Goal: Information Seeking & Learning: Learn about a topic

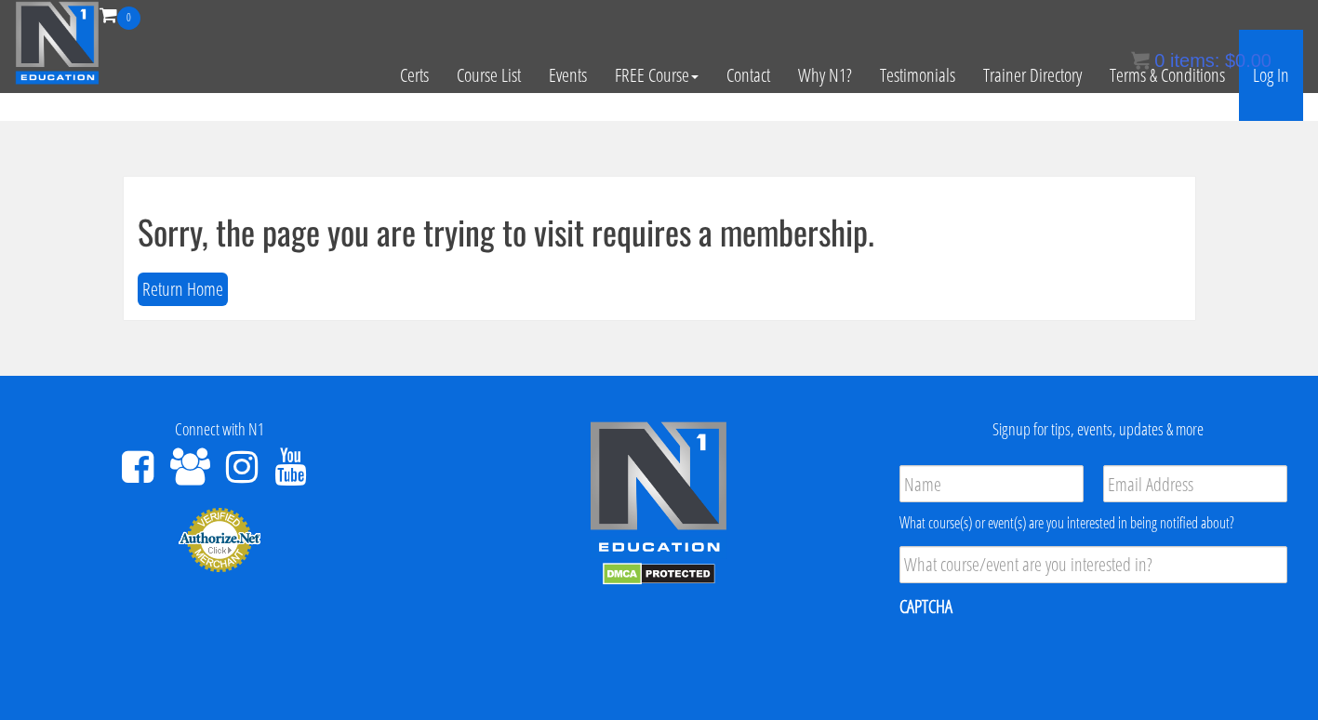
click at [1290, 71] on link "Log In" at bounding box center [1271, 75] width 64 height 91
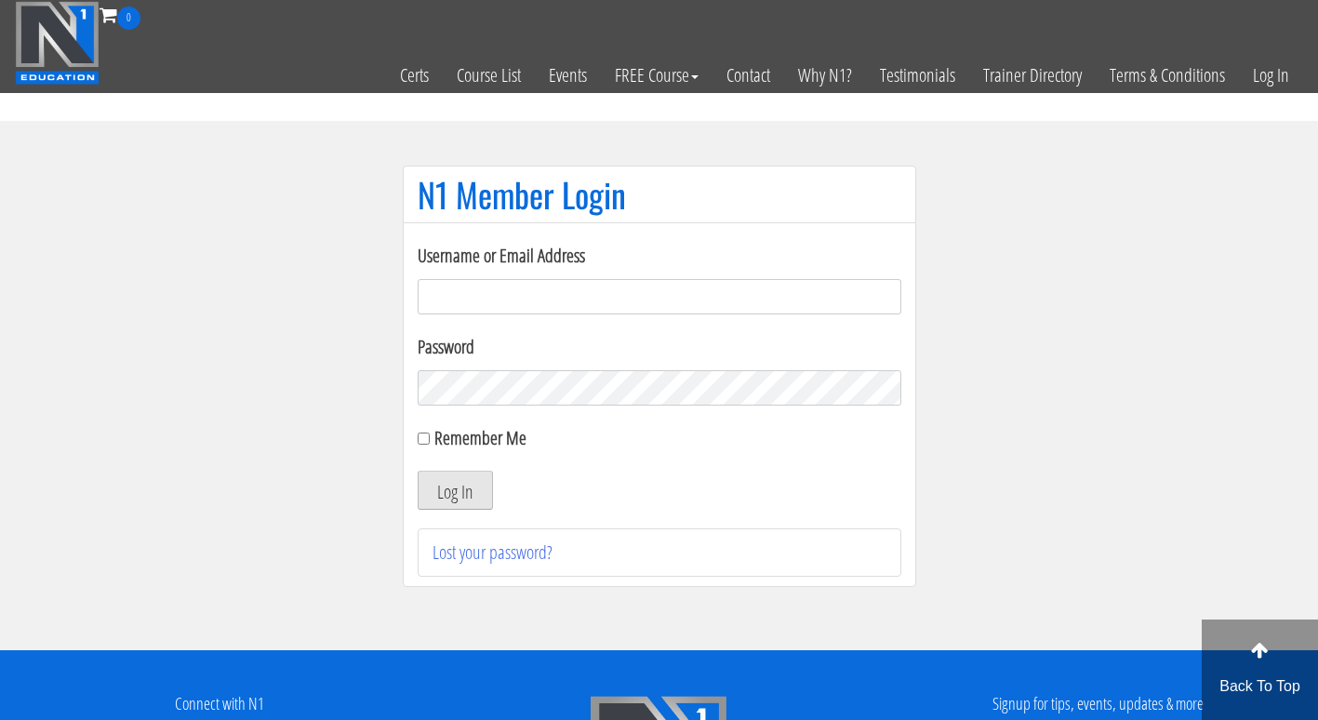
type input "[EMAIL_ADDRESS][DOMAIN_NAME]"
click at [434, 495] on button "Log In" at bounding box center [455, 490] width 75 height 39
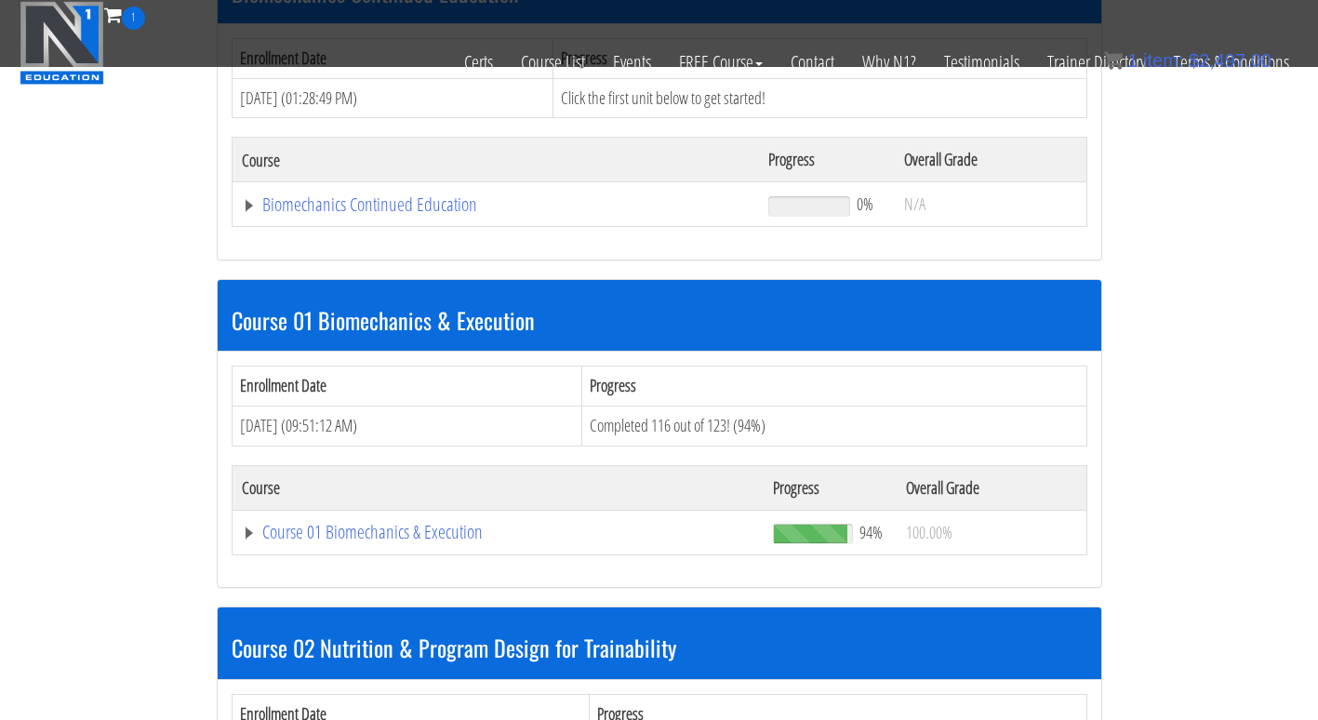
scroll to position [326, 0]
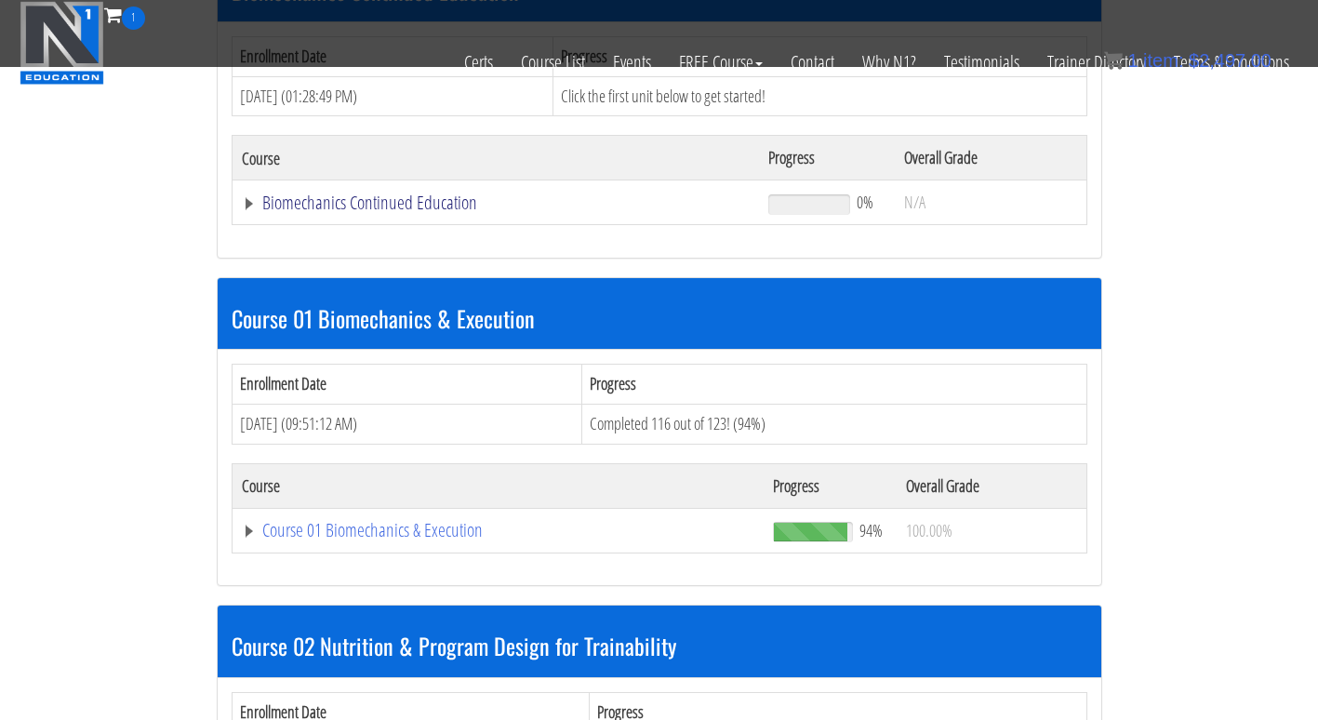
click at [420, 205] on link "Biomechanics Continued Education" at bounding box center [496, 202] width 509 height 19
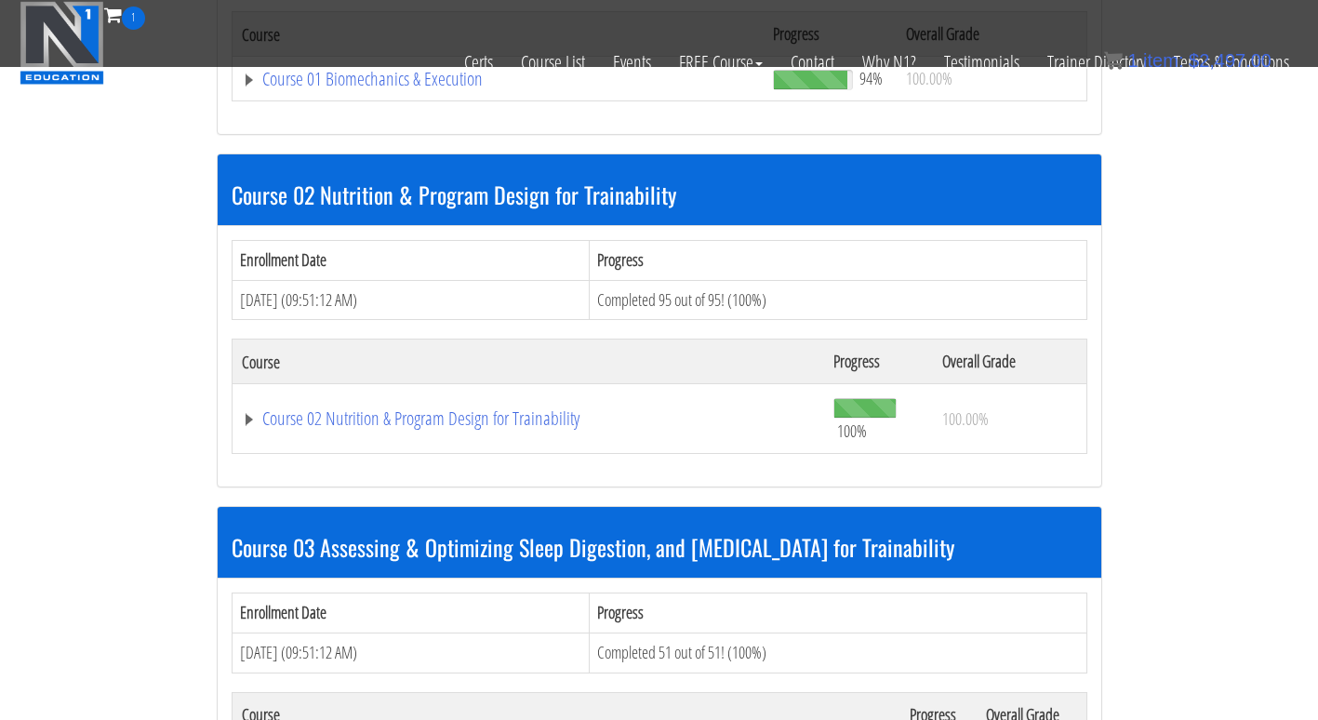
scroll to position [866, 0]
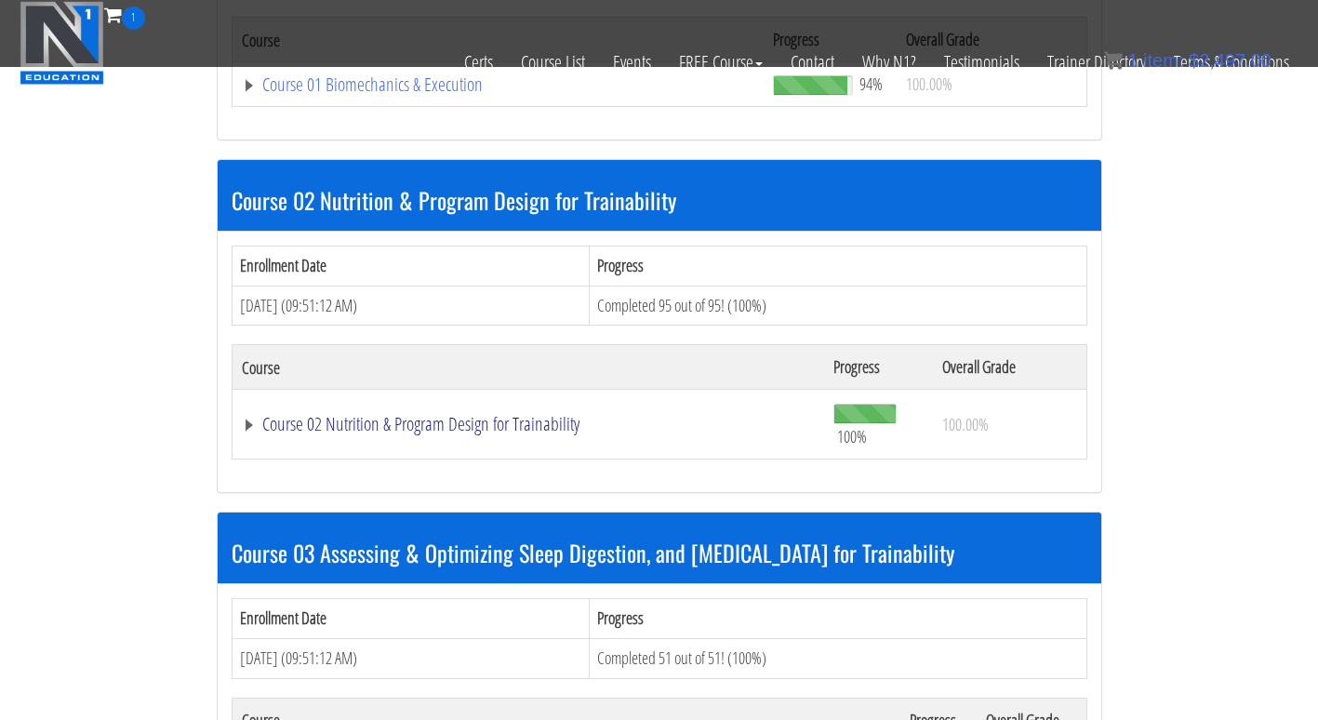
click at [461, 428] on link "Course 02 Nutrition & Program Design for Trainability" at bounding box center [529, 424] width 574 height 19
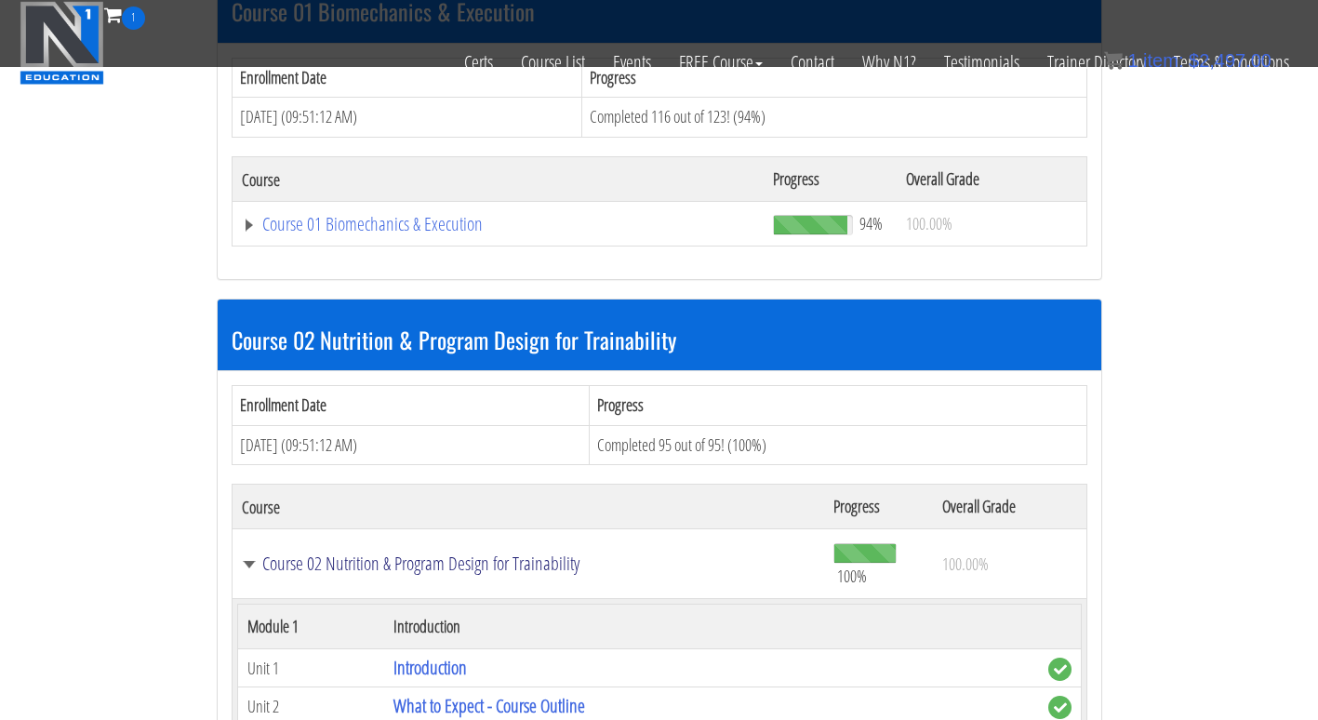
scroll to position [646, 0]
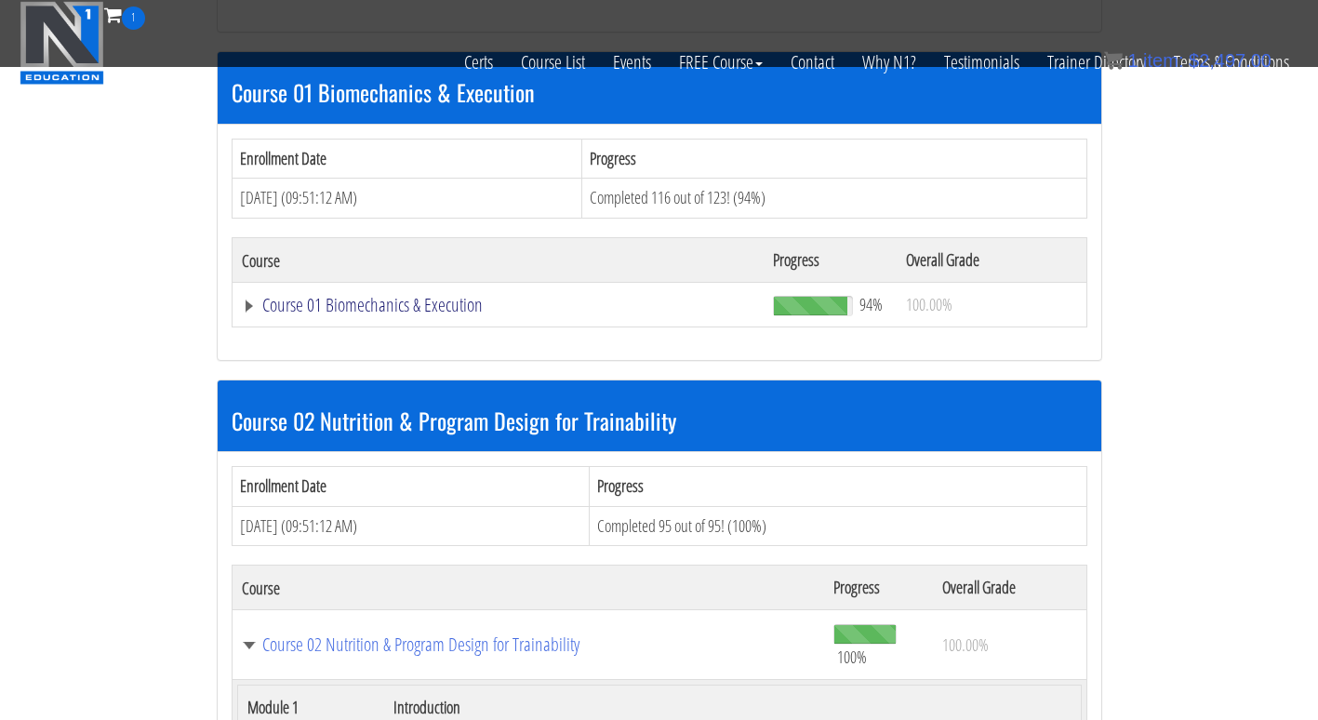
click at [429, 305] on link "Course 01 Biomechanics & Execution" at bounding box center [499, 305] width 514 height 19
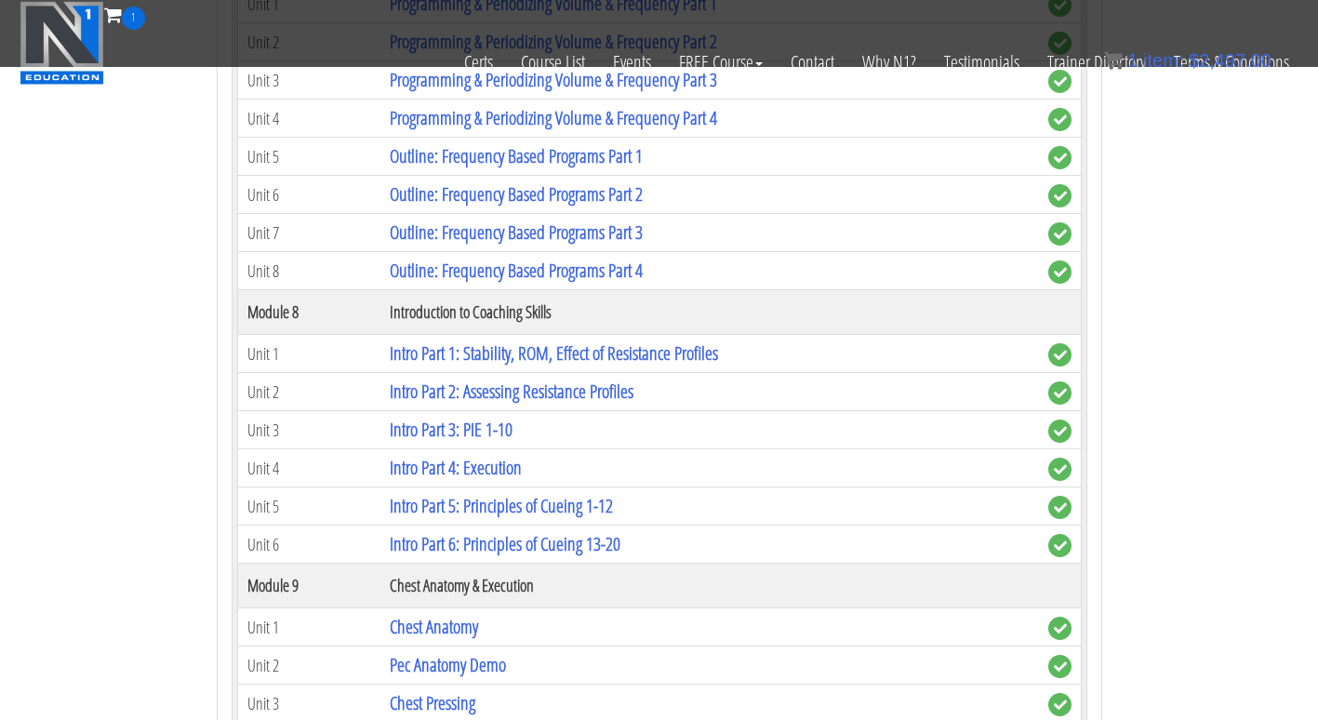
scroll to position [2833, 0]
click at [522, 474] on link "Intro Part 4: Execution" at bounding box center [456, 466] width 132 height 25
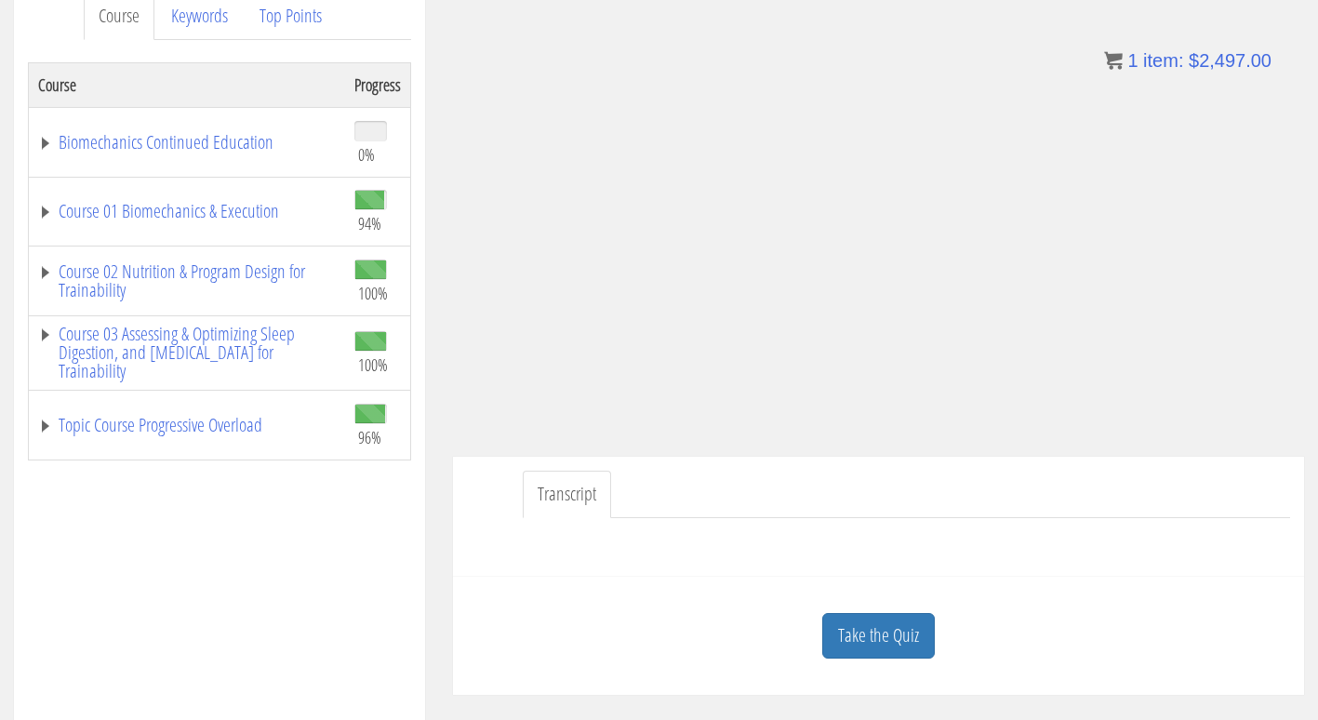
scroll to position [266, 0]
click at [216, 201] on link "Course 01 Biomechanics & Execution" at bounding box center [187, 210] width 298 height 19
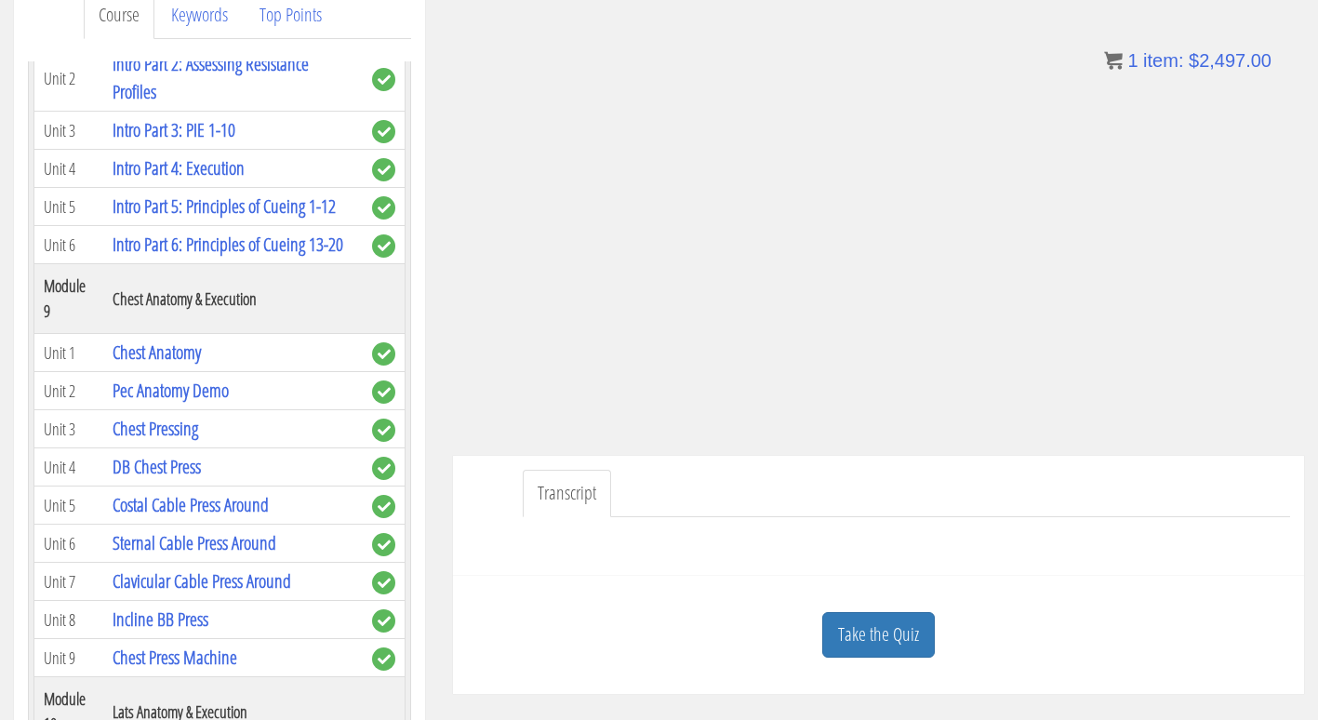
scroll to position [2996, 0]
click at [273, 218] on link "Intro Part 5: Principles of Cueing 1-12" at bounding box center [224, 205] width 223 height 25
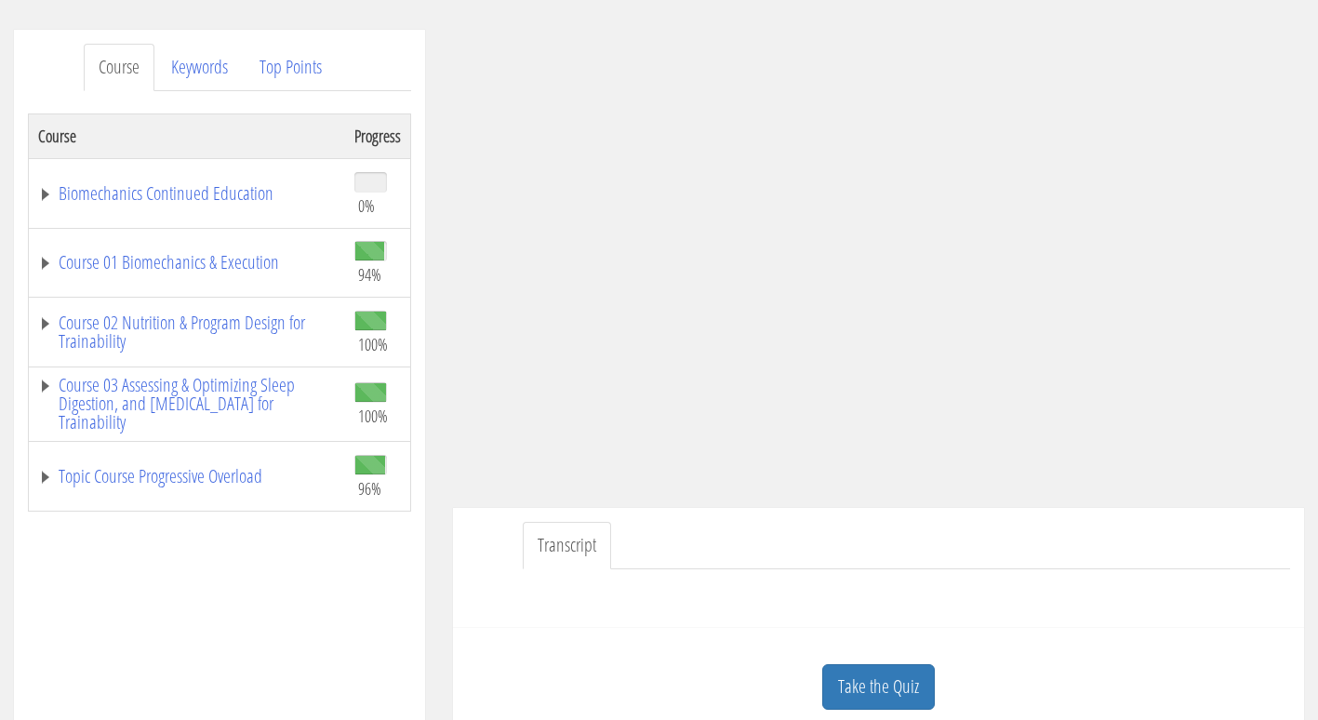
scroll to position [218, 0]
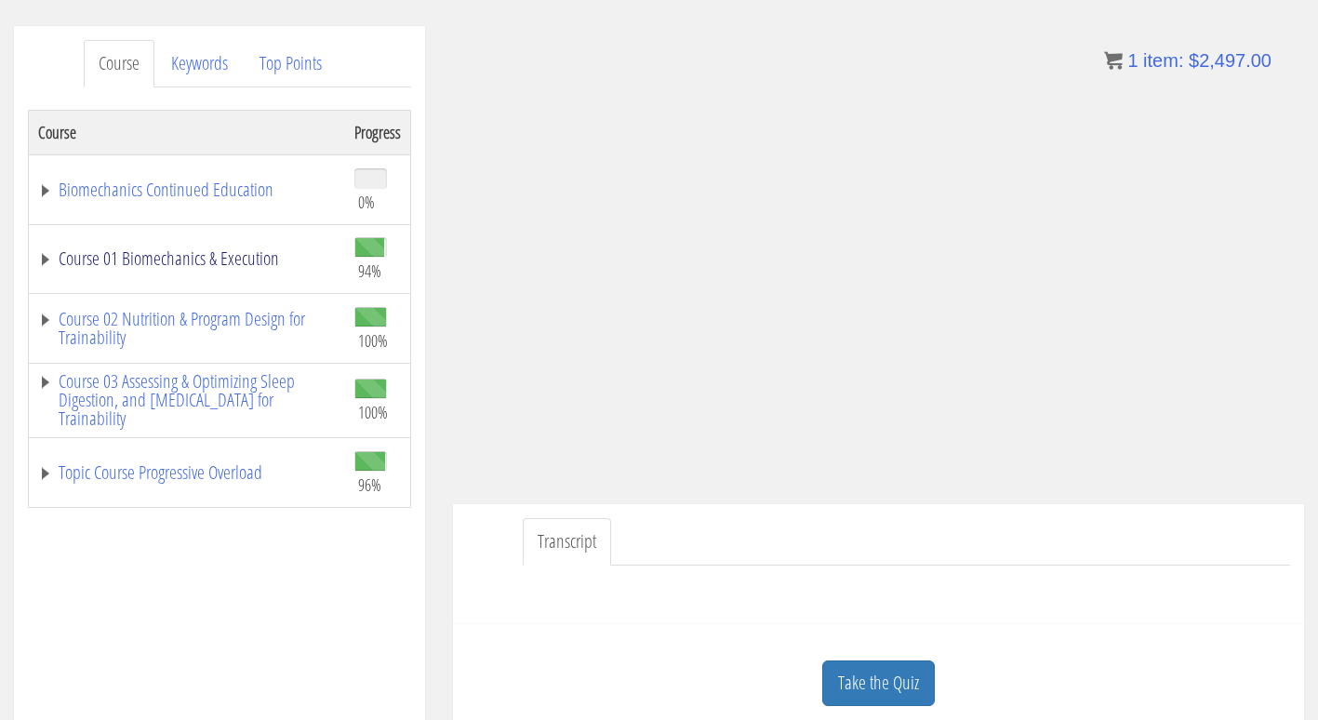
click at [167, 266] on link "Course 01 Biomechanics & Execution" at bounding box center [187, 258] width 298 height 19
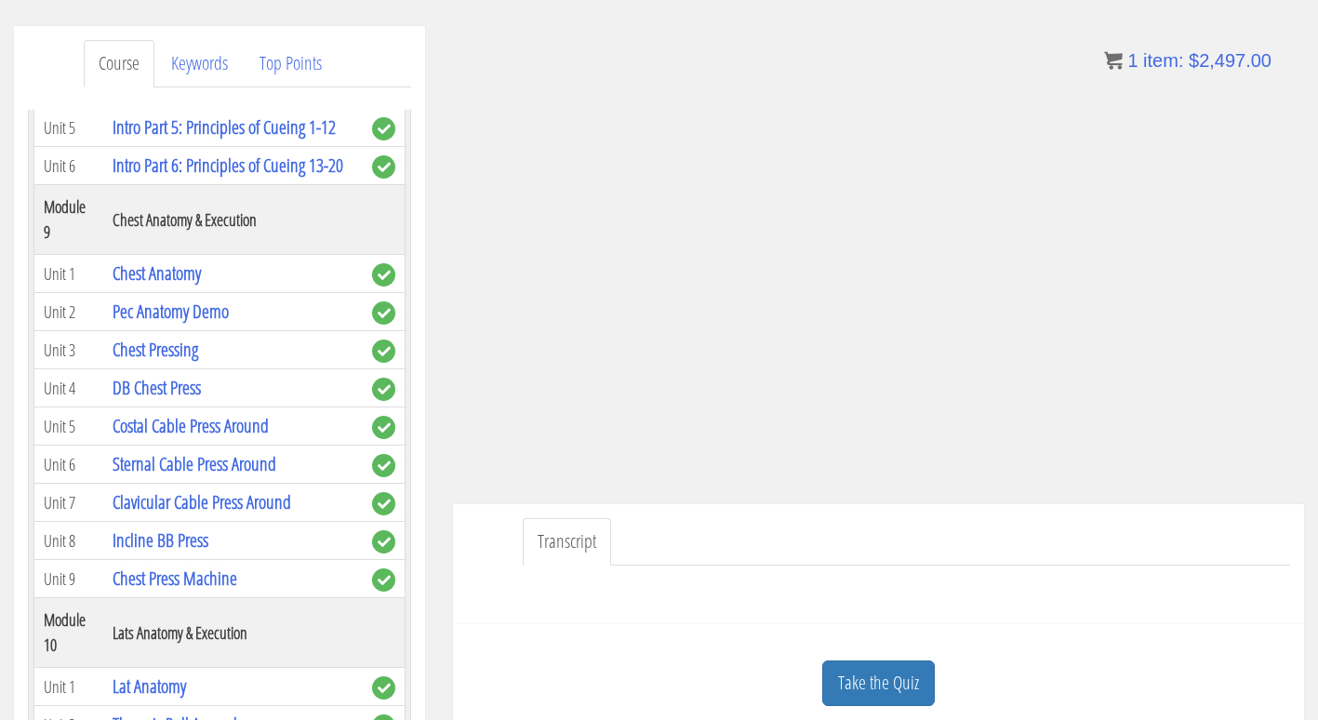
scroll to position [3150, 0]
